Goal: Information Seeking & Learning: Learn about a topic

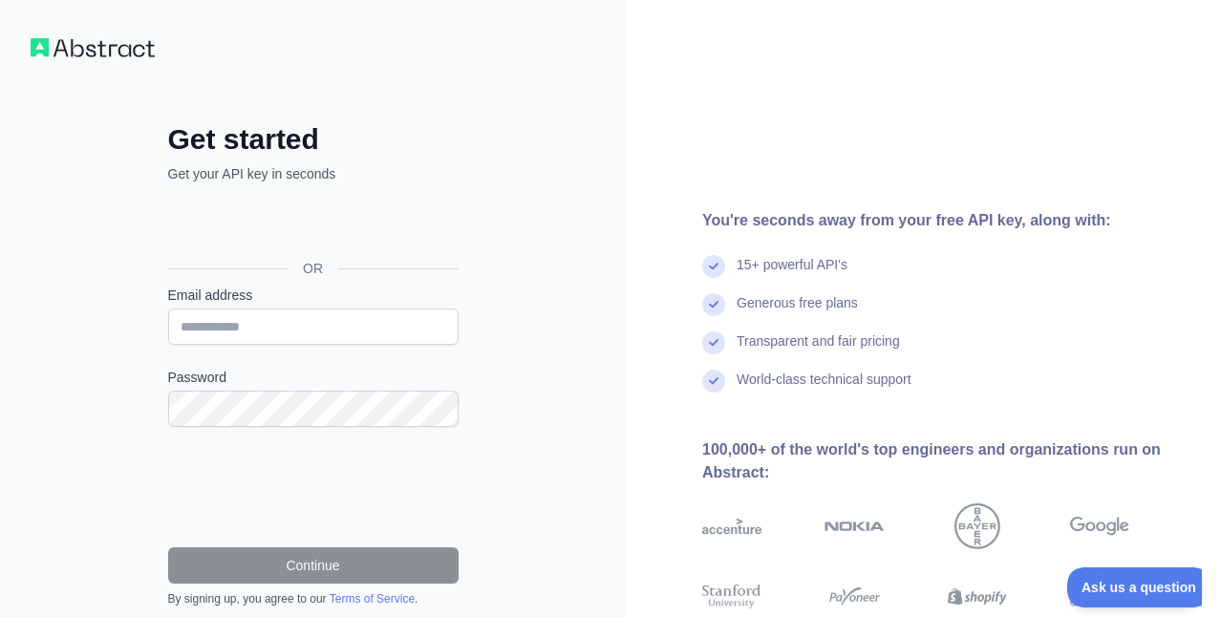
click at [299, 225] on div "Sign in with Google. Opens in new tab" at bounding box center [311, 225] width 287 height 42
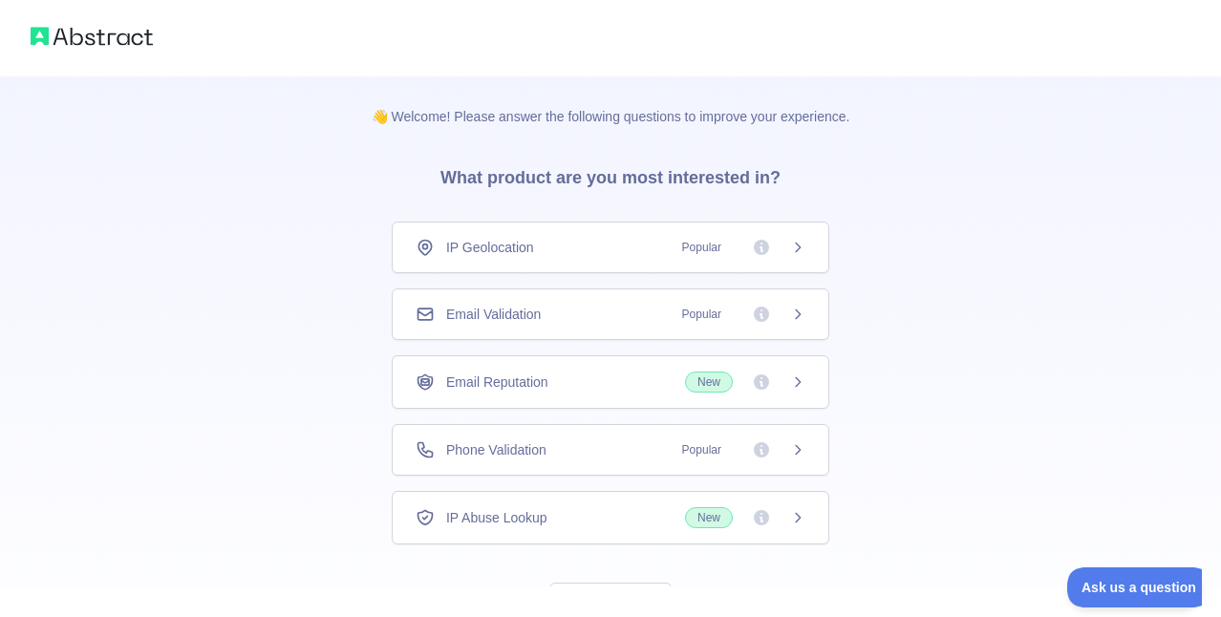
scroll to position [85, 0]
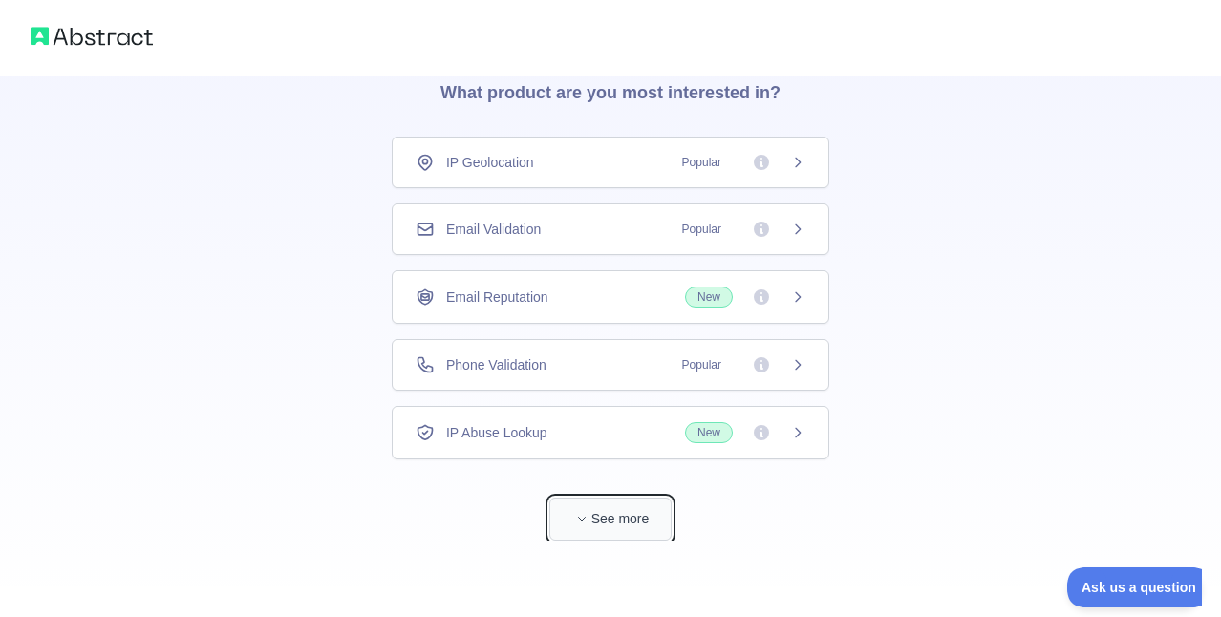
click at [577, 514] on icon "button" at bounding box center [581, 518] width 11 height 11
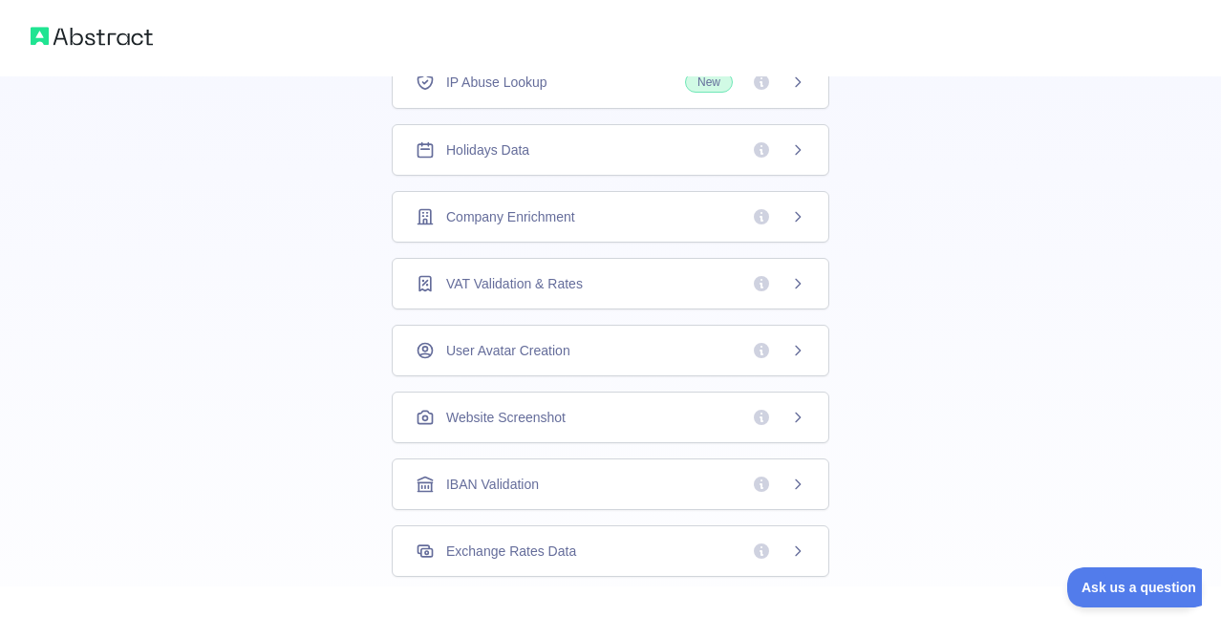
scroll to position [0, 0]
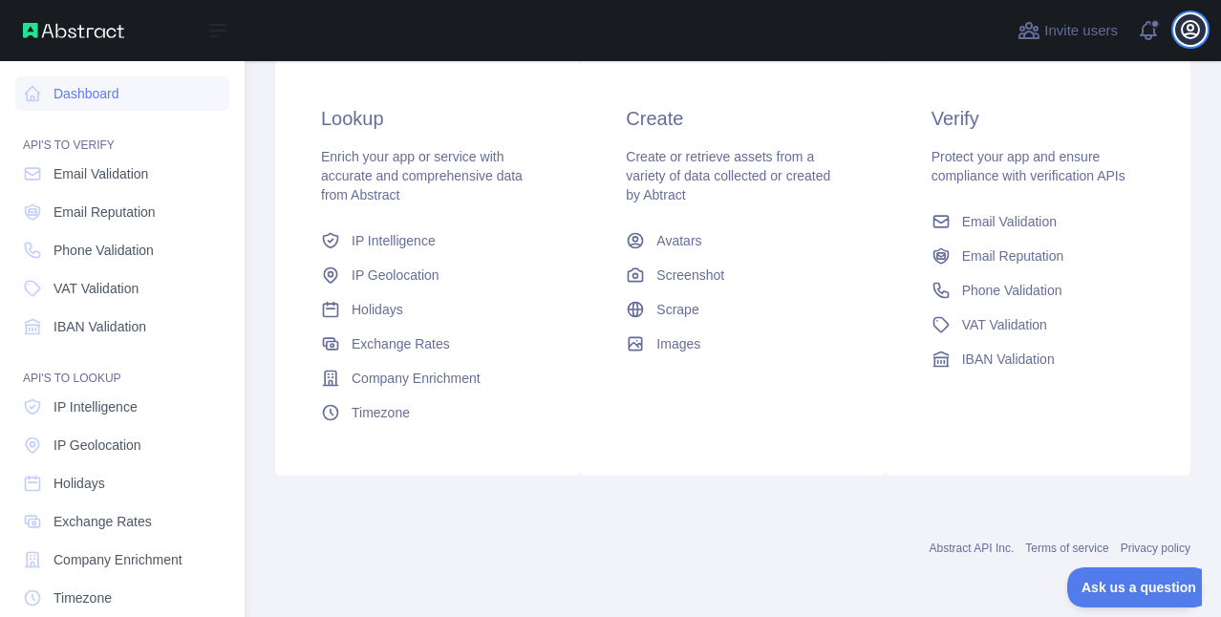
click at [1181, 31] on icon "button" at bounding box center [1190, 29] width 23 height 23
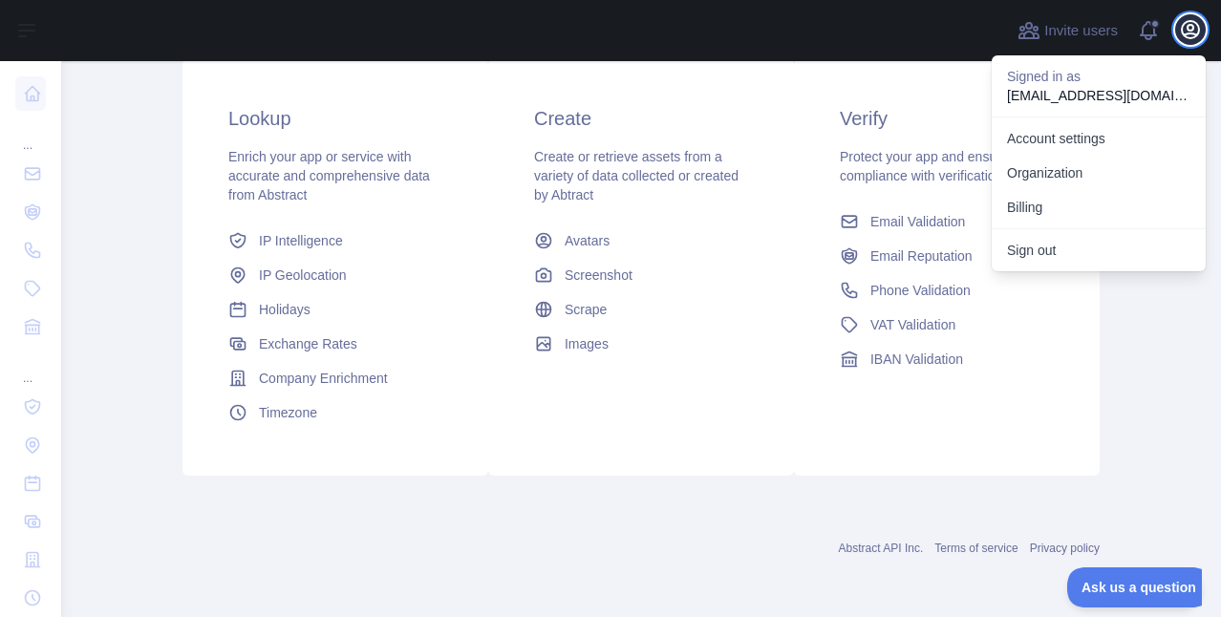
drag, startPoint x: 1182, startPoint y: 31, endPoint x: 915, endPoint y: 230, distance: 333.1
click at [915, 230] on div "Invite users View notifications Open user menu Signed in as cindyokoko@gmail.co…" at bounding box center [641, 308] width 1160 height 617
click at [884, 551] on link "Abstract API Inc." at bounding box center [881, 548] width 85 height 13
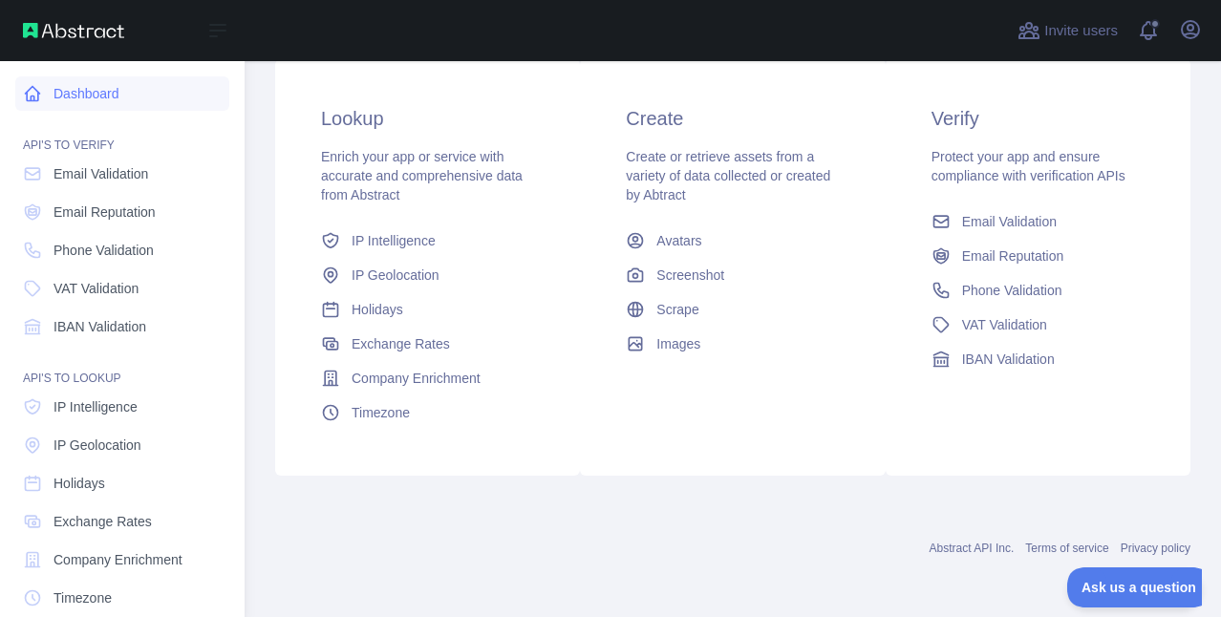
click at [35, 88] on icon at bounding box center [32, 93] width 19 height 19
click at [84, 177] on span "Email Validation" at bounding box center [101, 173] width 95 height 19
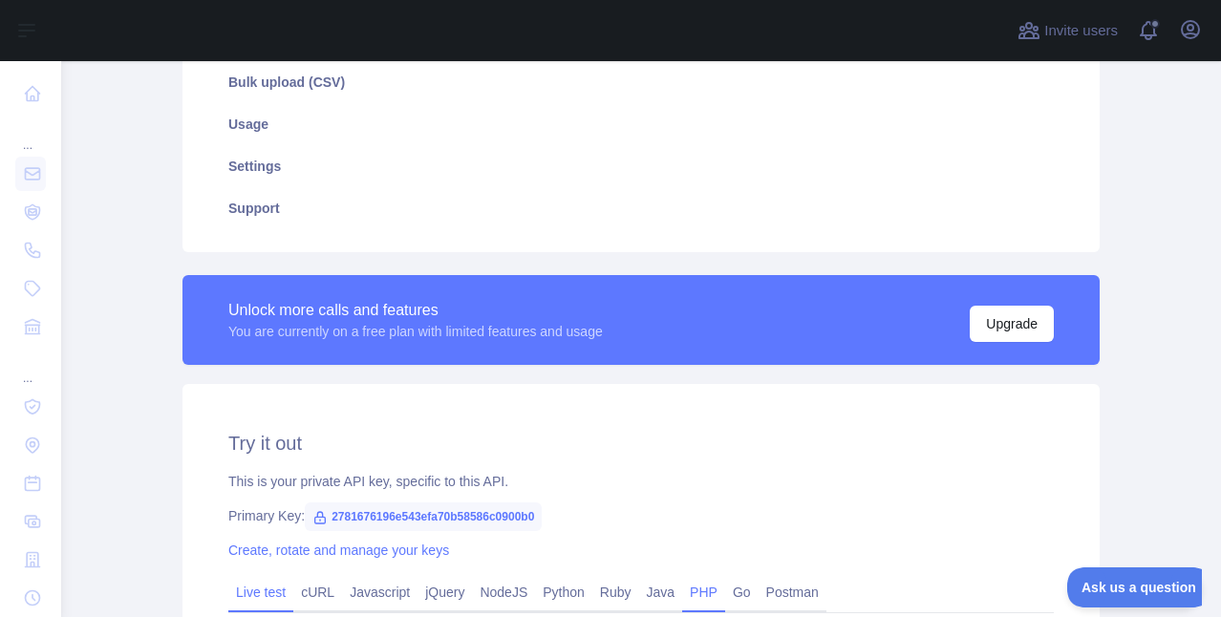
scroll to position [447, 0]
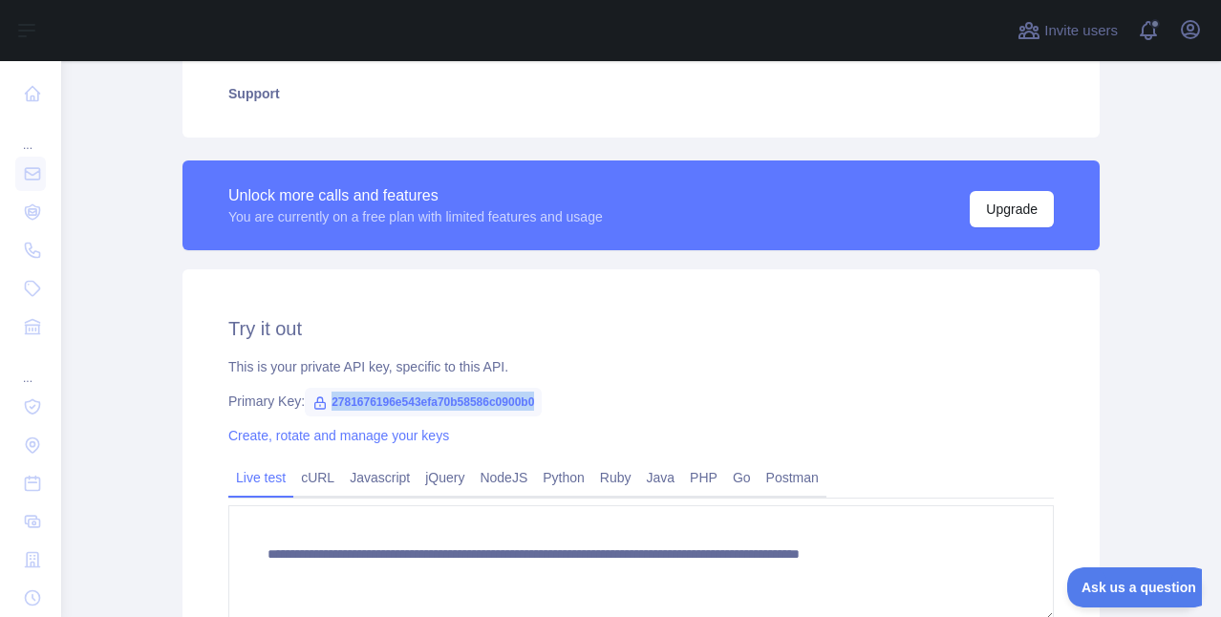
drag, startPoint x: 543, startPoint y: 402, endPoint x: 330, endPoint y: 412, distance: 213.3
click at [330, 412] on span "2781676196e543efa70b58586c0900b0" at bounding box center [423, 402] width 237 height 29
copy span "2781676196e543efa70b58586c0900b0"
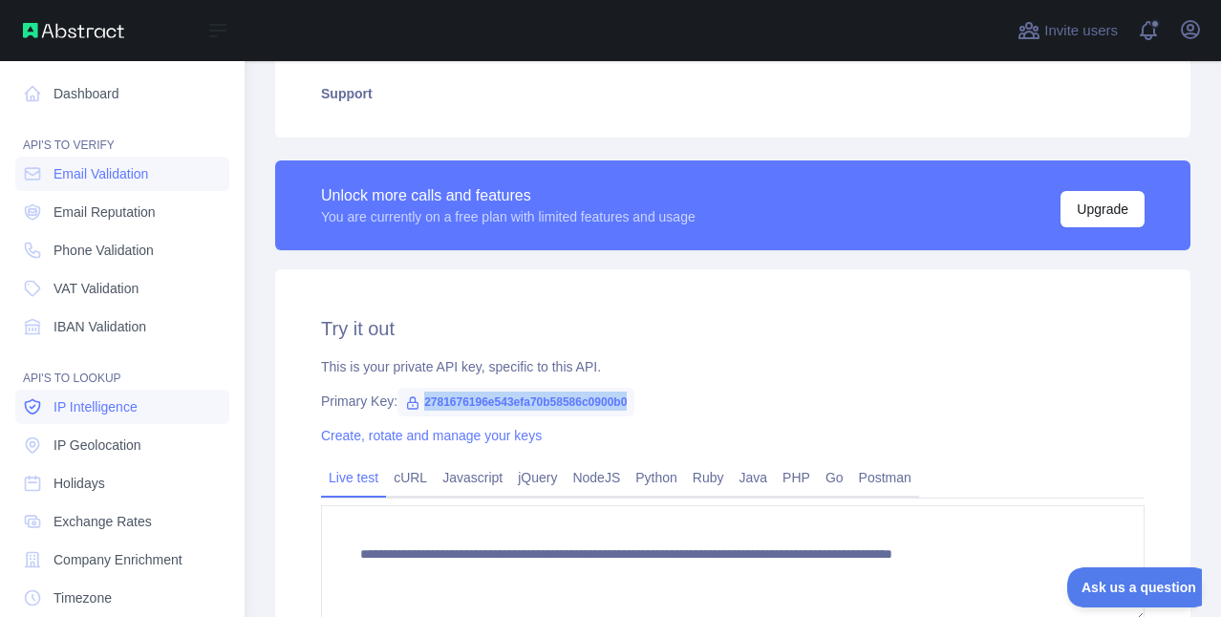
click at [106, 409] on span "IP Intelligence" at bounding box center [96, 406] width 84 height 19
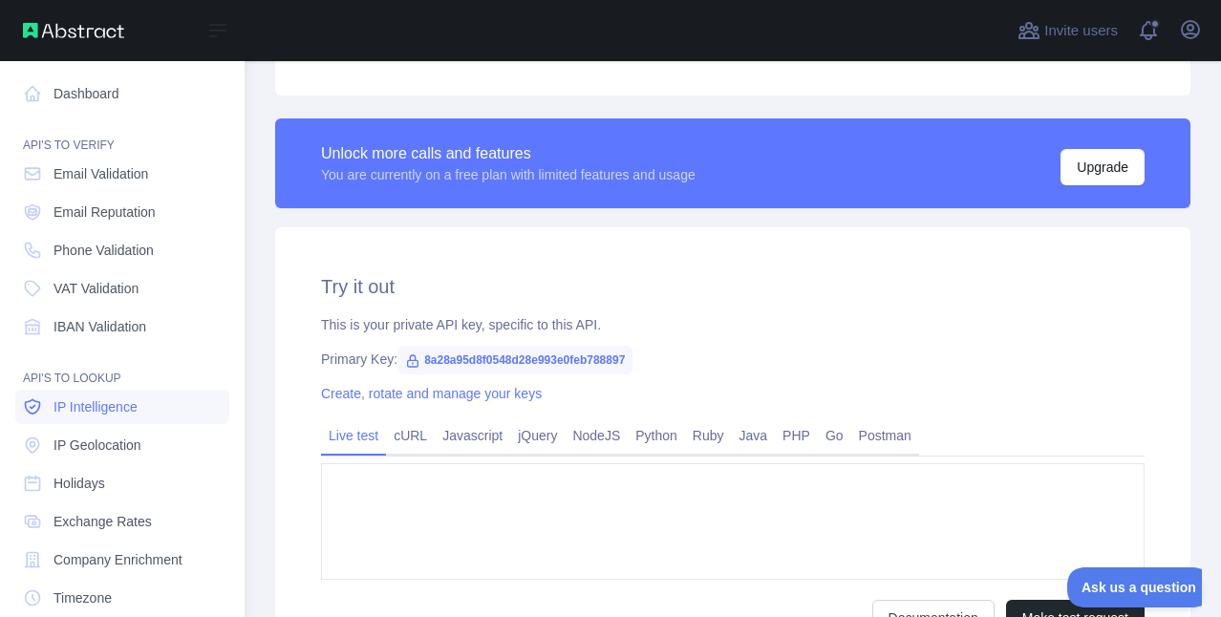
type textarea "**********"
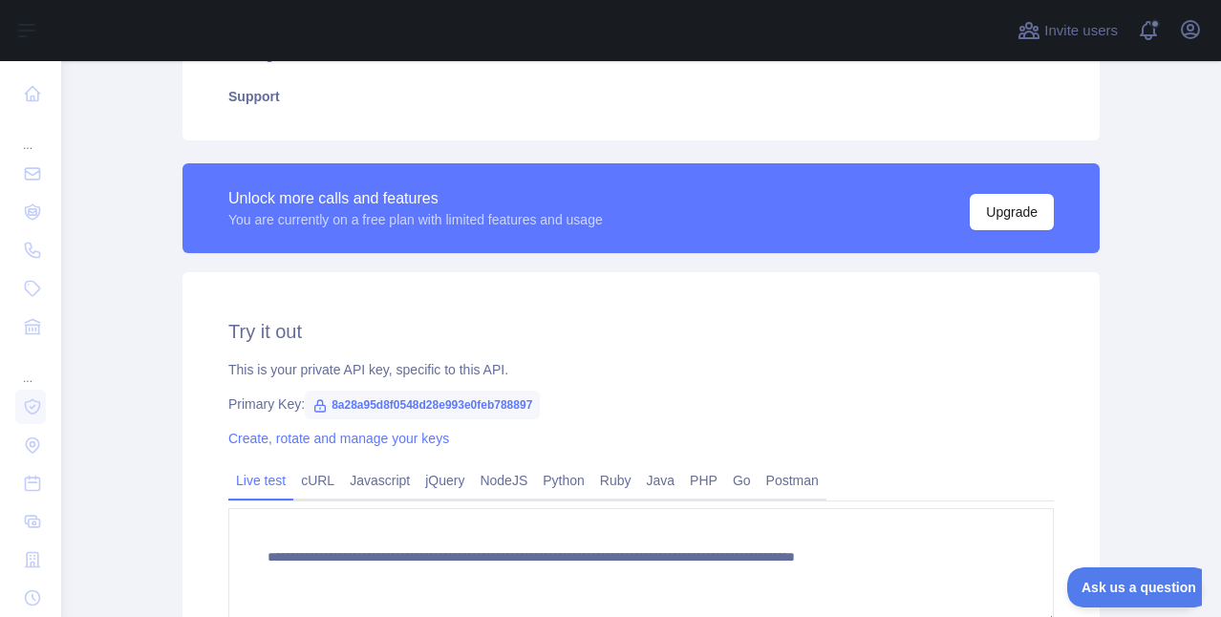
scroll to position [405, 0]
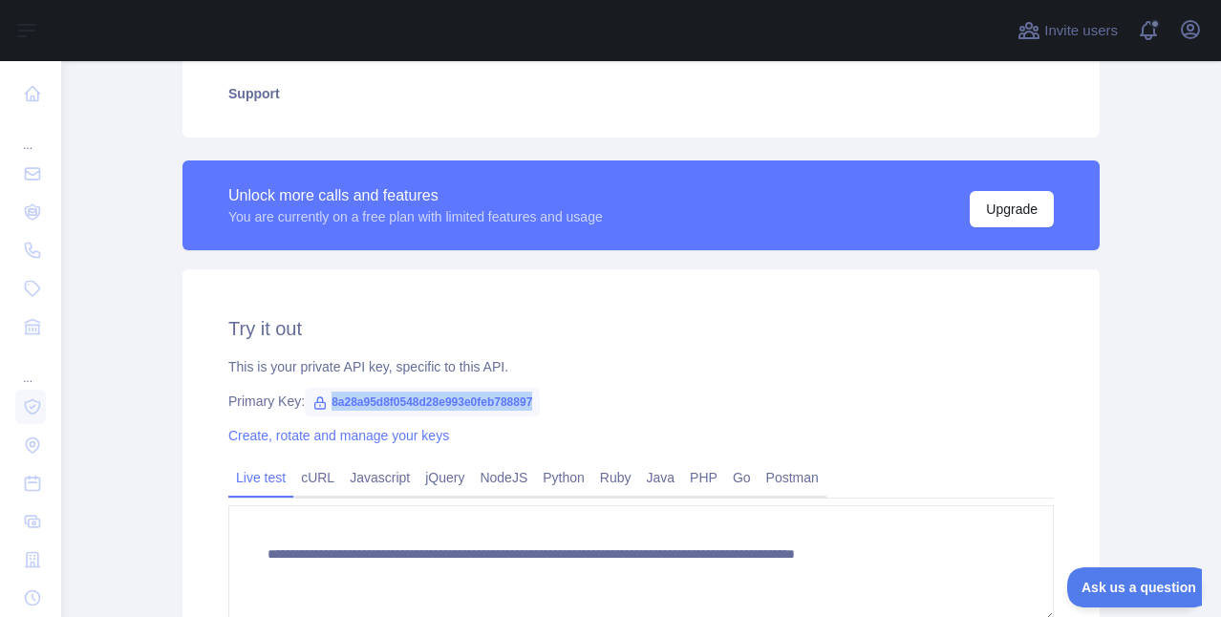
drag, startPoint x: 539, startPoint y: 400, endPoint x: 327, endPoint y: 400, distance: 212.1
click at [327, 400] on span "8a28a95d8f0548d28e993e0feb788897" at bounding box center [422, 402] width 235 height 29
copy span "8a28a95d8f0548d28e993e0feb788897"
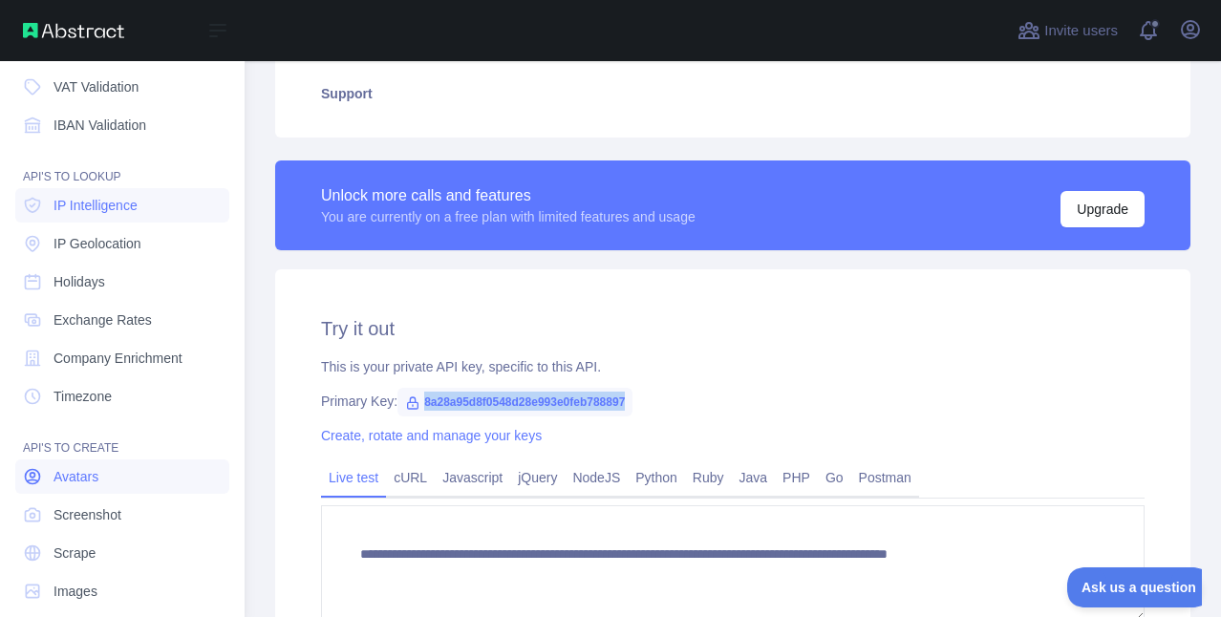
scroll to position [224, 0]
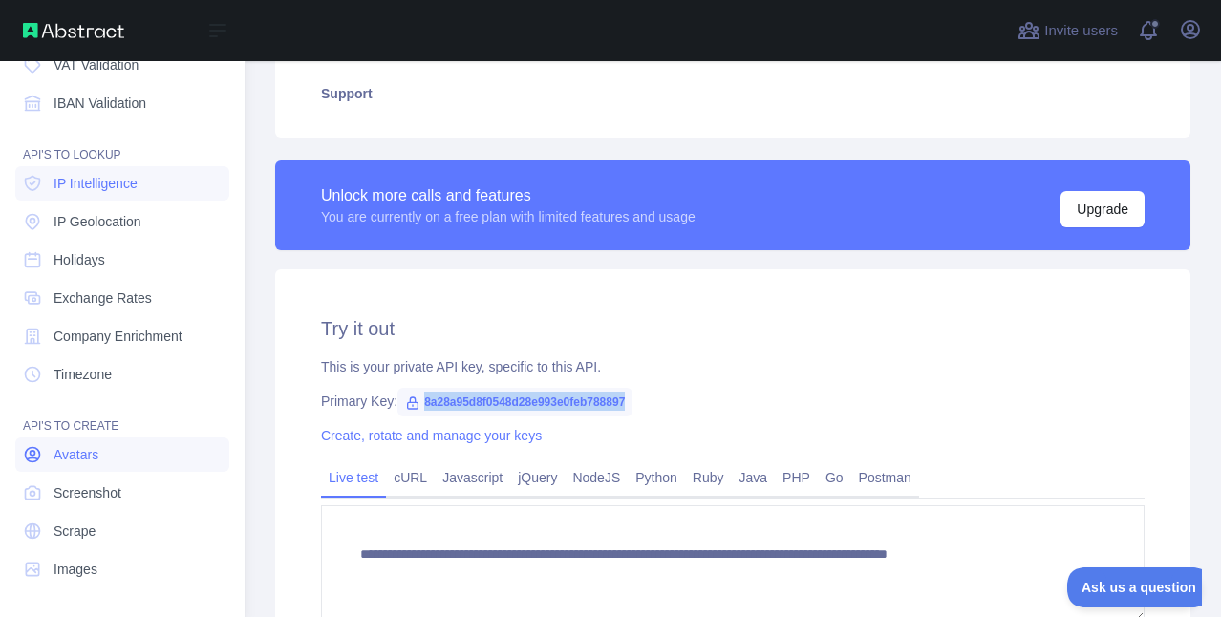
click at [95, 458] on span "Avatars" at bounding box center [76, 454] width 45 height 19
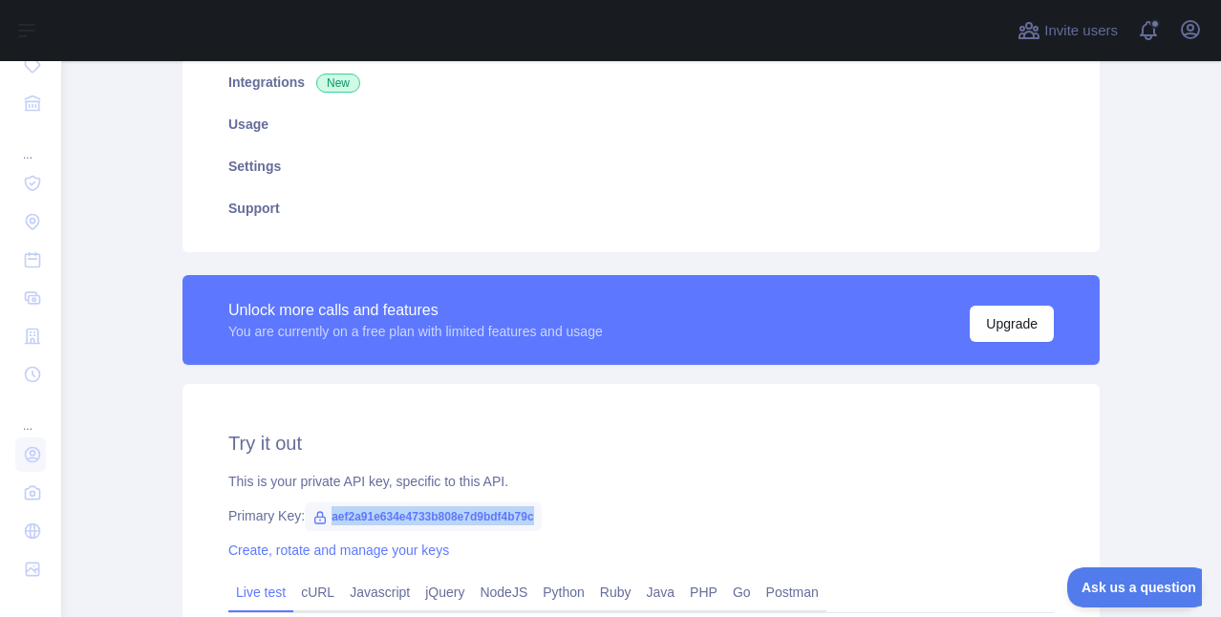
drag, startPoint x: 534, startPoint y: 512, endPoint x: 328, endPoint y: 520, distance: 206.5
click at [328, 520] on span "aef2a91e634e4733b808e7d9bdf4b79c" at bounding box center [423, 517] width 237 height 29
copy span "aef2a91e634e4733b808e7d9bdf4b79c"
